Goal: Task Accomplishment & Management: Use online tool/utility

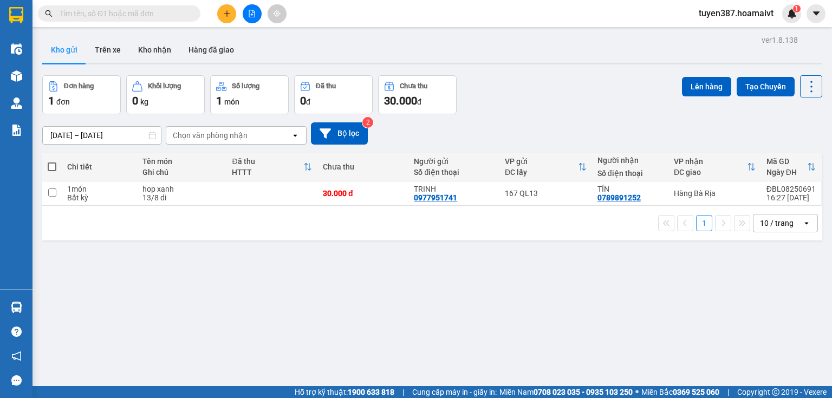
click at [766, 223] on div "10 / trang" at bounding box center [777, 223] width 34 height 11
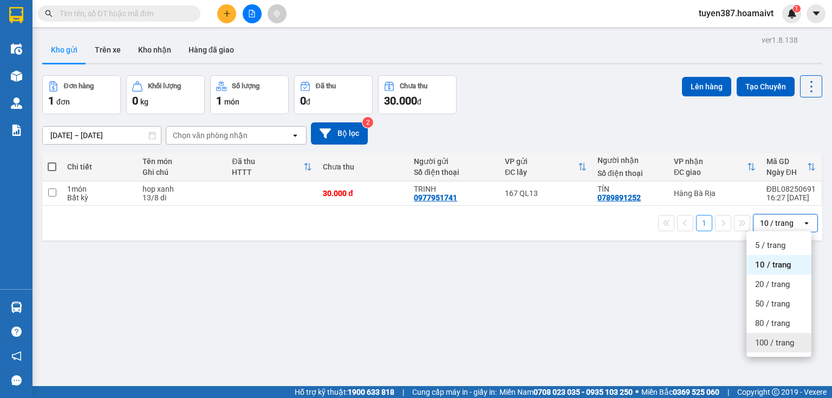
click at [765, 342] on span "100 / trang" at bounding box center [774, 342] width 39 height 11
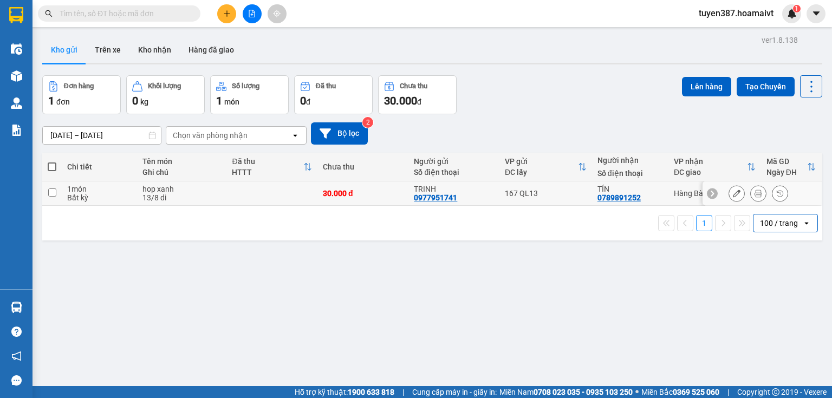
drag, startPoint x: 542, startPoint y: 194, endPoint x: 574, endPoint y: 174, distance: 38.2
click at [542, 194] on div "167 QL13" at bounding box center [546, 193] width 82 height 9
checkbox input "true"
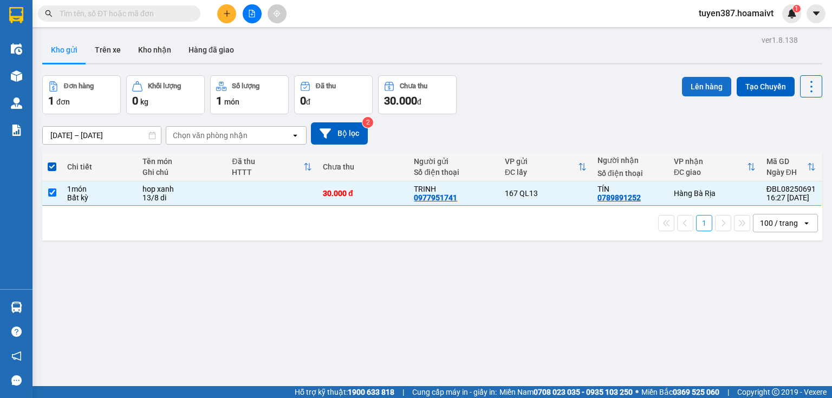
click at [693, 83] on button "Lên hàng" at bounding box center [706, 86] width 49 height 19
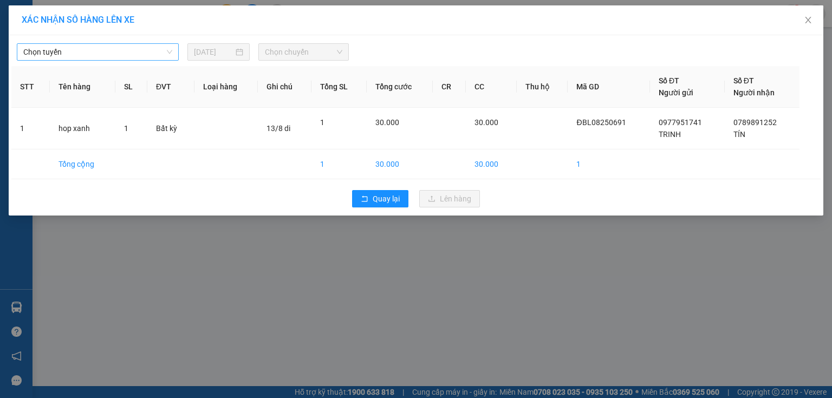
click at [93, 49] on span "Chọn tuyến" at bounding box center [97, 52] width 149 height 16
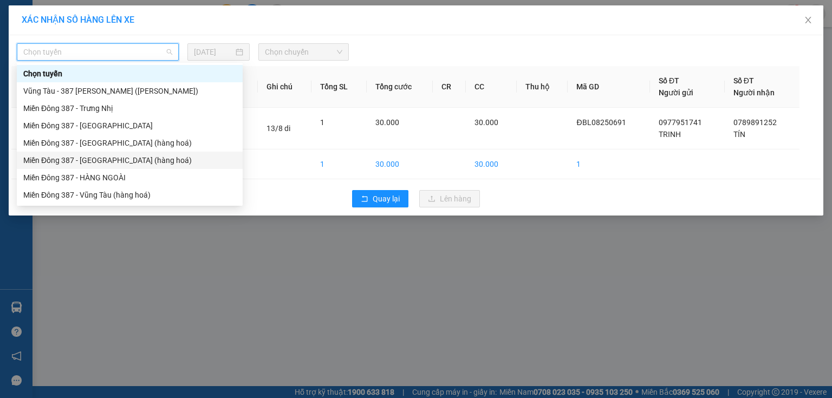
click at [89, 162] on div "Miền Đông 387 - Bà Rịa (hàng hoá)" at bounding box center [129, 160] width 213 height 12
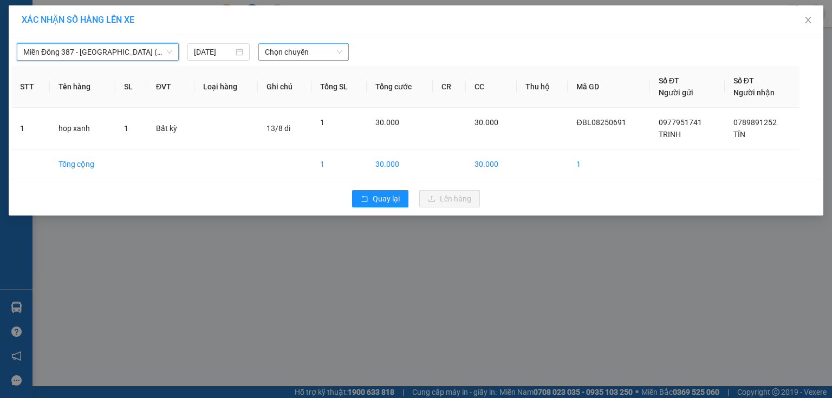
click at [314, 52] on span "Chọn chuyến" at bounding box center [304, 52] width 78 height 16
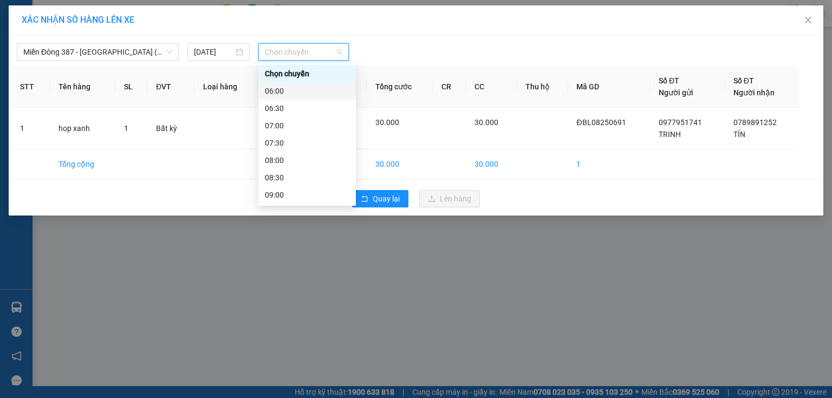
click at [287, 89] on div "06:00" at bounding box center [307, 91] width 84 height 12
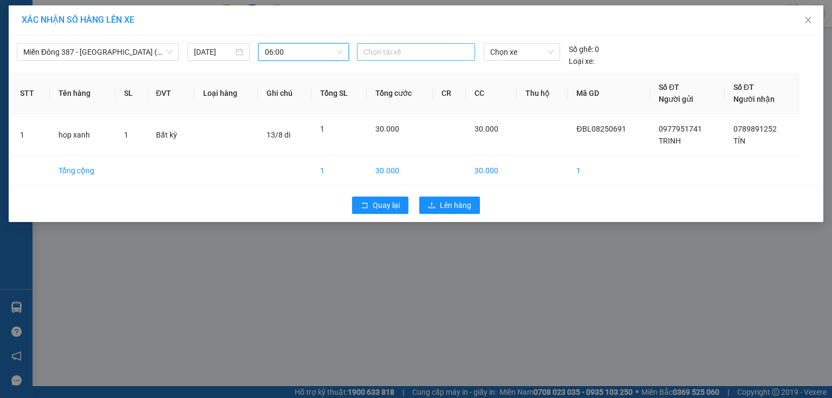
click at [416, 50] on div at bounding box center [416, 51] width 113 height 13
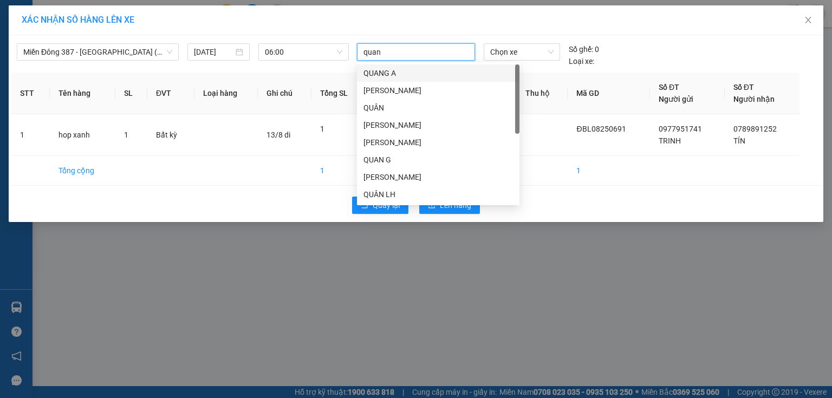
type input "quang"
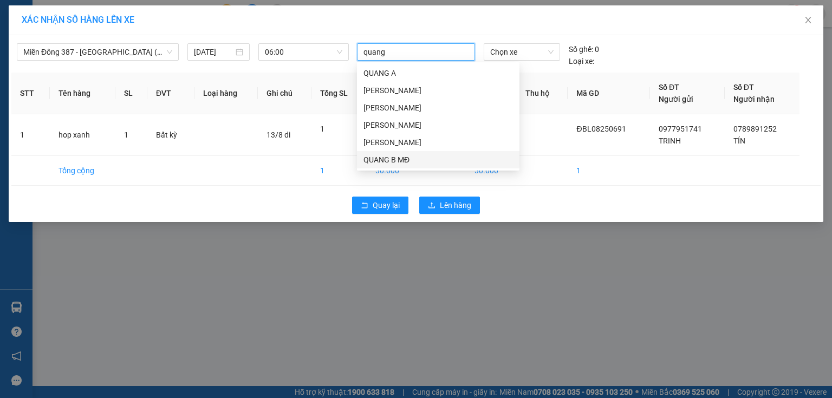
click at [379, 160] on div "QUANG B MĐ" at bounding box center [437, 160] width 149 height 12
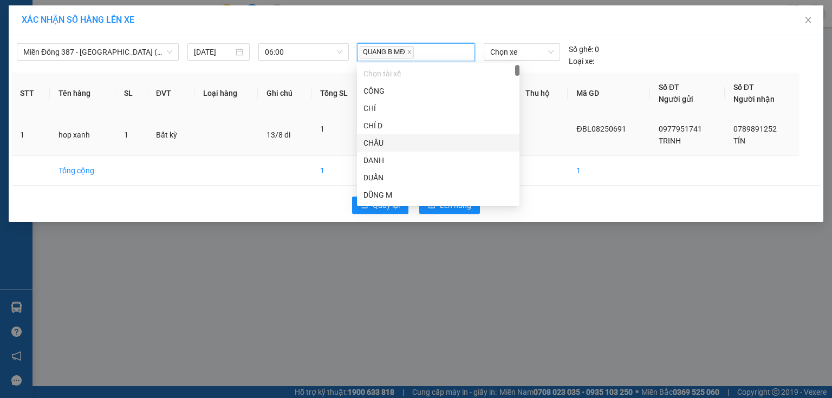
click at [536, 140] on td at bounding box center [542, 135] width 51 height 42
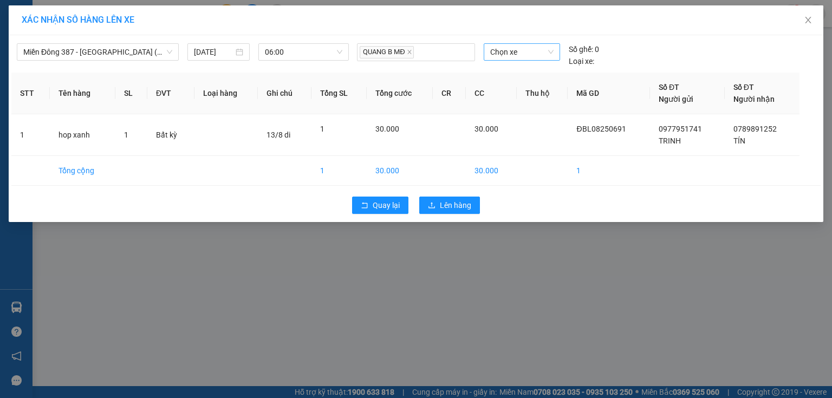
click at [530, 58] on span "Chọn xe" at bounding box center [521, 52] width 63 height 16
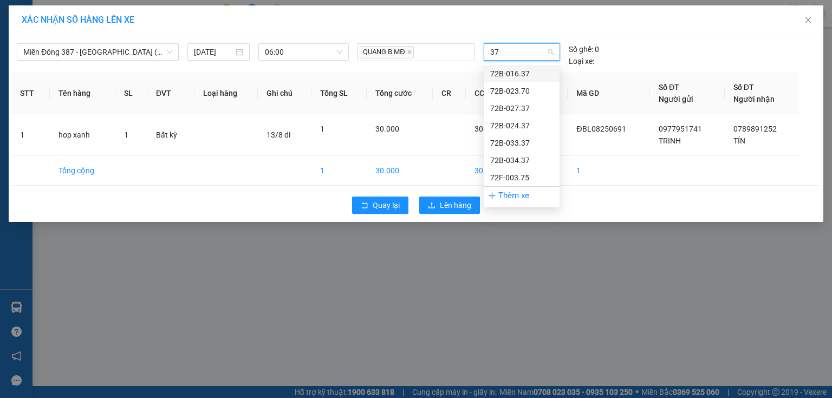
type input "370"
click at [522, 77] on div "72B-023.70" at bounding box center [521, 74] width 63 height 12
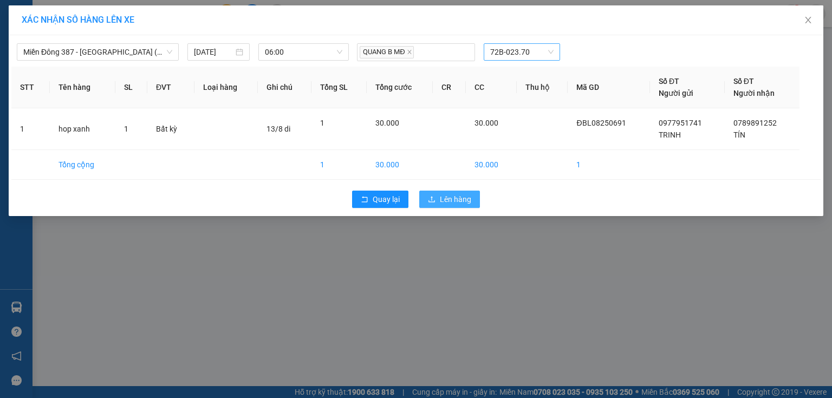
click at [467, 196] on span "Lên hàng" at bounding box center [455, 199] width 31 height 12
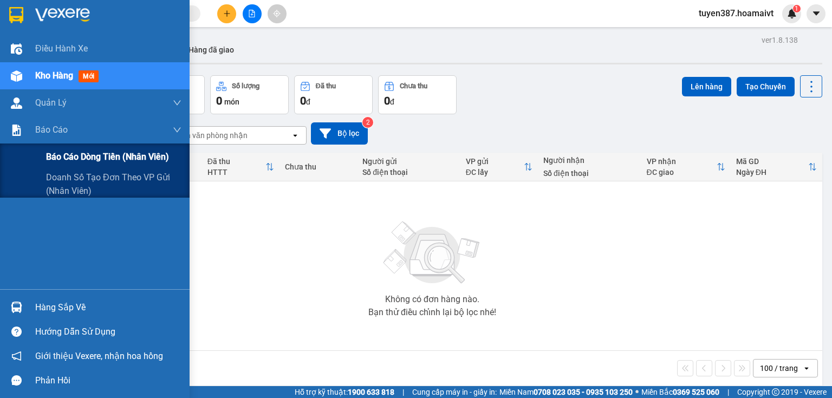
click at [71, 155] on span "Báo cáo dòng tiền (nhân viên)" at bounding box center [107, 157] width 123 height 14
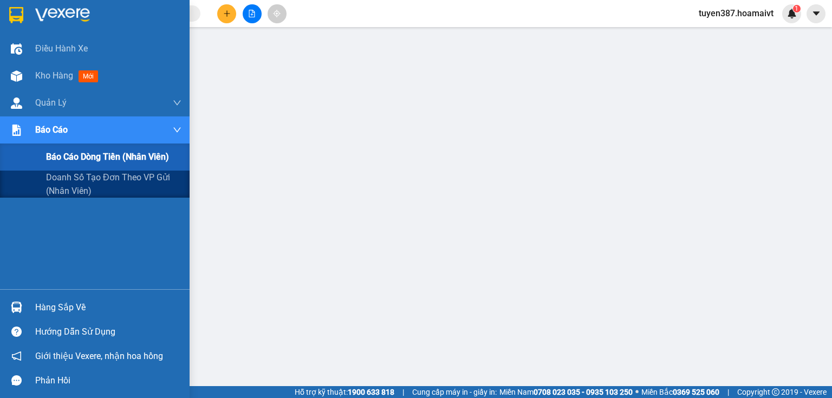
drag, startPoint x: 66, startPoint y: 180, endPoint x: 226, endPoint y: 115, distance: 173.5
click at [70, 178] on span "Doanh số tạo đơn theo VP gửi (nhân viên)" at bounding box center [113, 184] width 135 height 27
